Goal: Task Accomplishment & Management: Use online tool/utility

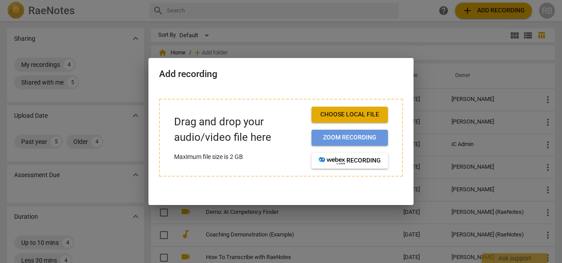
click at [345, 137] on span "Zoom recording" at bounding box center [350, 137] width 62 height 9
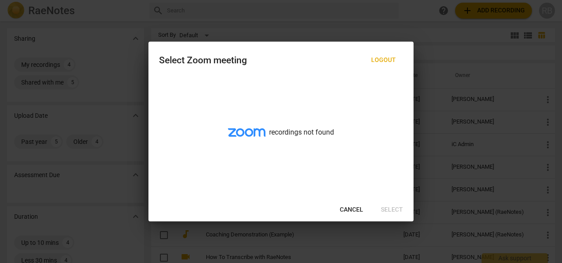
click at [349, 209] on span "Cancel" at bounding box center [351, 209] width 23 height 9
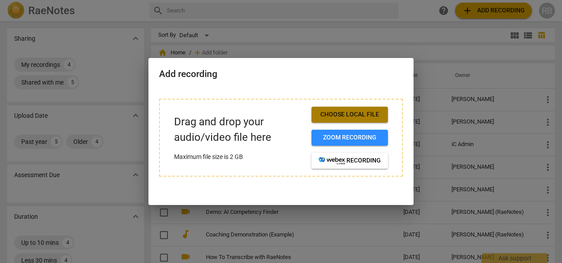
click at [355, 112] on span "Choose local file" at bounding box center [350, 114] width 62 height 9
click at [422, 19] on div at bounding box center [281, 131] width 562 height 263
click at [338, 223] on div at bounding box center [281, 131] width 562 height 263
click at [348, 111] on span "Choose local file" at bounding box center [350, 114] width 62 height 9
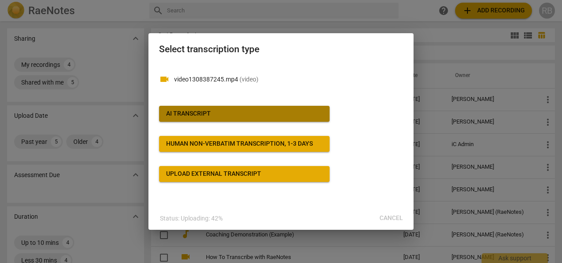
click at [233, 112] on span "AI Transcript" at bounding box center [244, 113] width 157 height 9
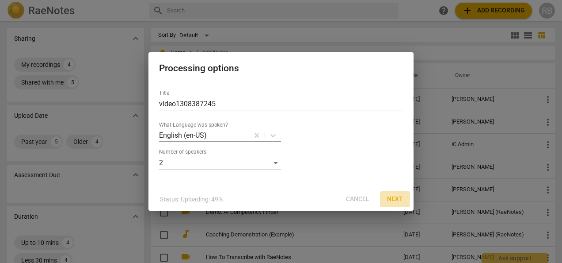
click at [400, 201] on span "Next" at bounding box center [395, 199] width 16 height 9
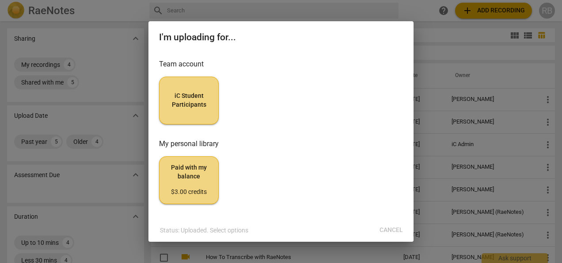
click at [178, 105] on span "iC Student Participants" at bounding box center [189, 100] width 45 height 17
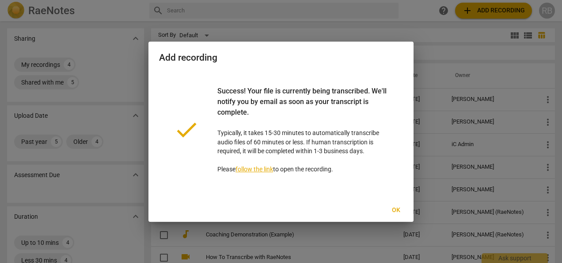
click at [396, 206] on span "Ok" at bounding box center [396, 210] width 14 height 9
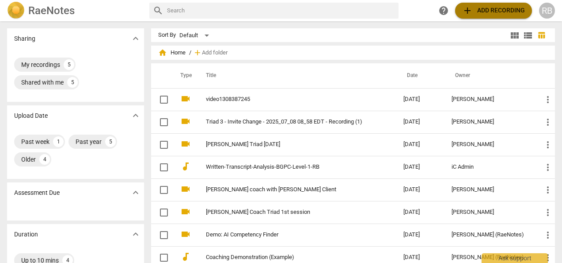
click at [481, 11] on span "add Add recording" at bounding box center [493, 10] width 63 height 11
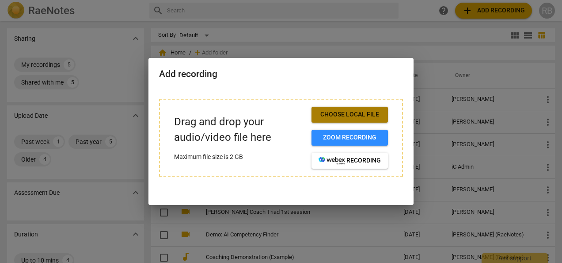
click at [349, 114] on span "Choose local file" at bounding box center [350, 114] width 62 height 9
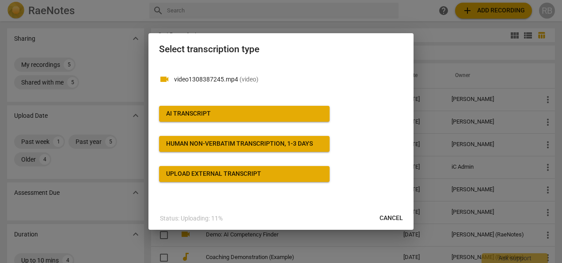
click at [202, 146] on div "Human non-verbatim transcription, 1-3 days" at bounding box center [239, 143] width 147 height 9
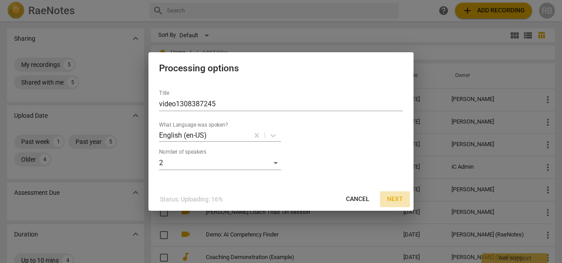
click at [394, 199] on span "Next" at bounding box center [395, 199] width 16 height 9
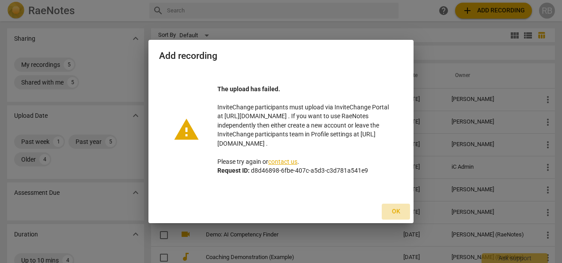
click at [394, 208] on span "Ok" at bounding box center [396, 211] width 14 height 9
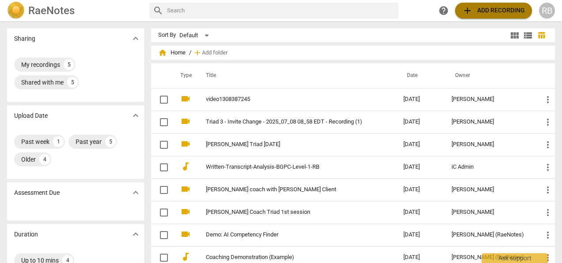
click at [482, 11] on span "add Add recording" at bounding box center [493, 10] width 63 height 11
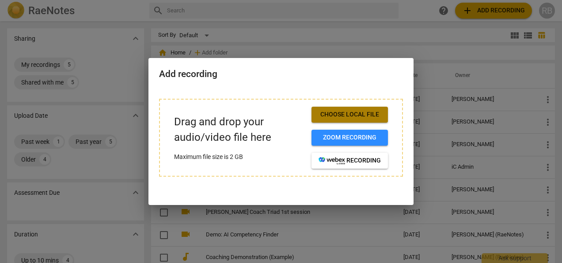
click at [355, 115] on span "Choose local file" at bounding box center [350, 114] width 62 height 9
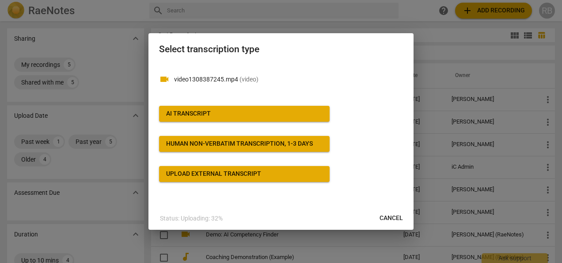
click at [236, 171] on div "Upload external transcript" at bounding box center [213, 173] width 95 height 9
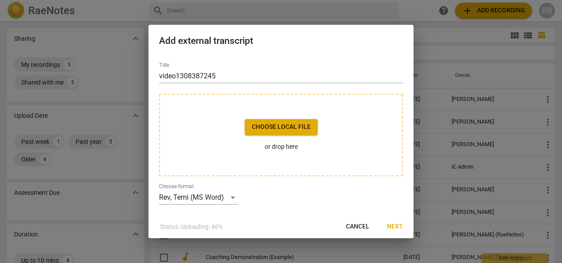
click at [361, 225] on span "Cancel" at bounding box center [357, 226] width 23 height 9
